Goal: Find specific page/section: Find specific page/section

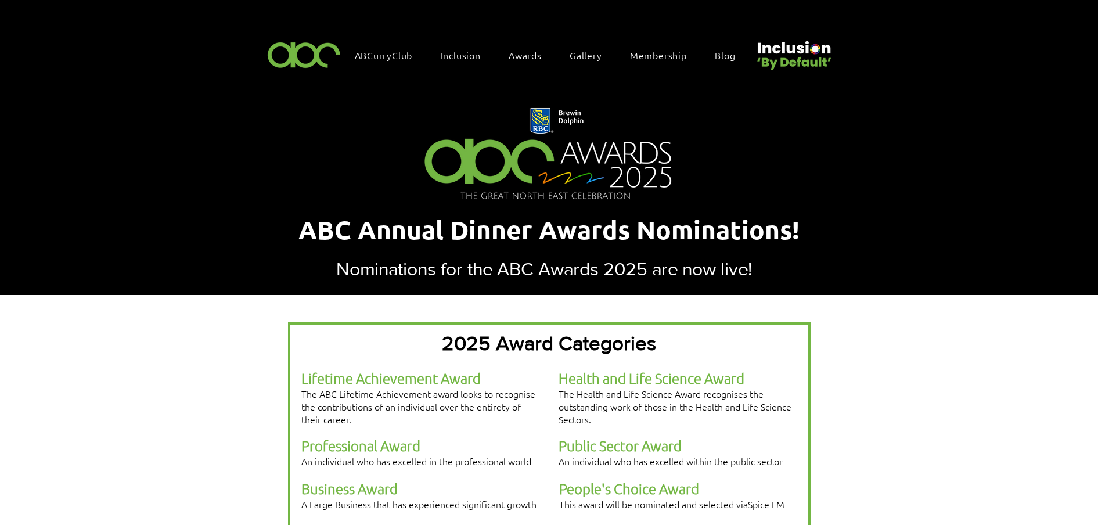
click at [456, 46] on div "Inclusion" at bounding box center [466, 55] width 63 height 24
click at [458, 49] on span "Inclusion" at bounding box center [461, 55] width 40 height 13
click at [458, 48] on div "Inclusion" at bounding box center [466, 55] width 63 height 24
drag, startPoint x: 458, startPoint y: 48, endPoint x: 416, endPoint y: 78, distance: 52.0
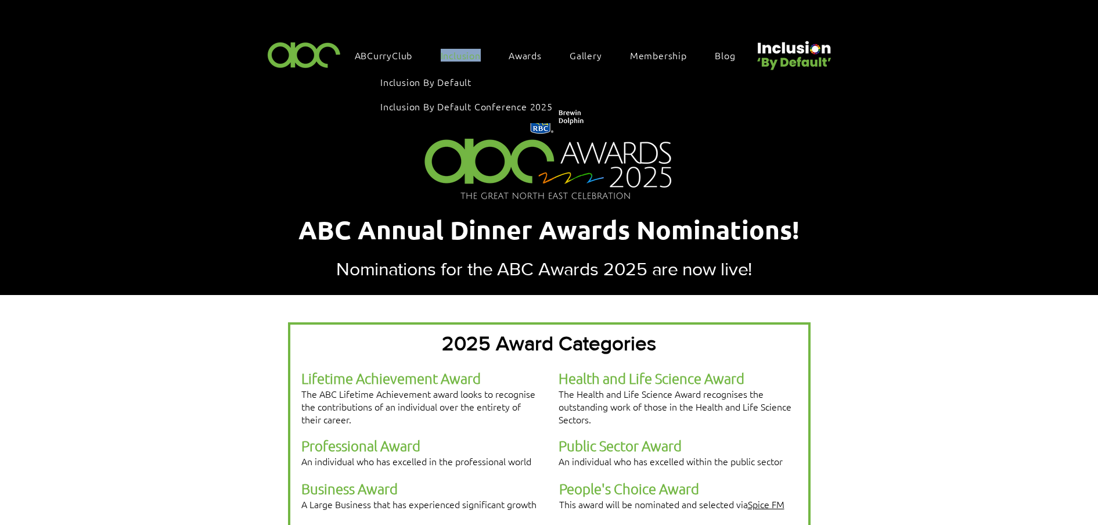
click at [416, 78] on span "Inclusion By Default" at bounding box center [425, 81] width 91 height 13
